Goal: Entertainment & Leisure: Consume media (video, audio)

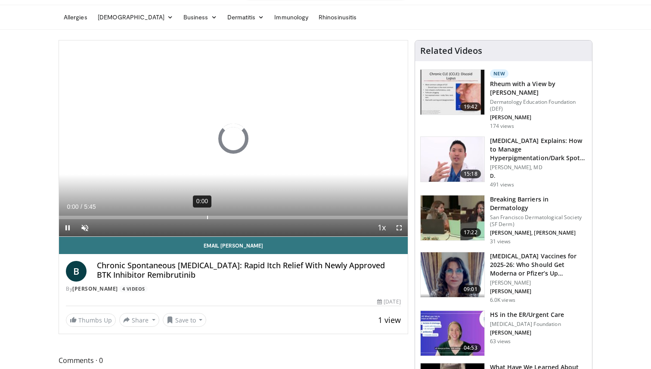
scroll to position [39, 0]
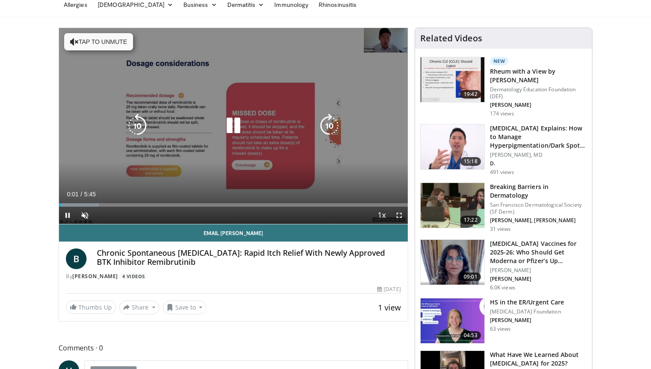
click at [237, 127] on icon "Video Player" at bounding box center [233, 126] width 24 height 24
